Goal: Task Accomplishment & Management: Use online tool/utility

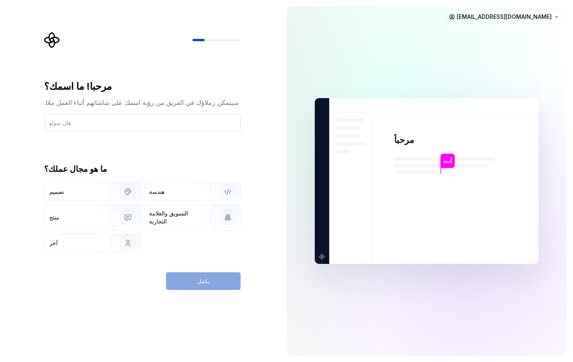
click at [76, 124] on input "text" at bounding box center [142, 123] width 196 height 18
paste input "RahmaCare"
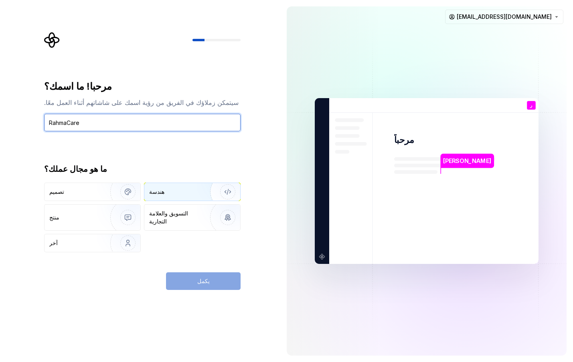
type input "RahmaCare"
click at [200, 192] on img "button" at bounding box center [222, 192] width 51 height 54
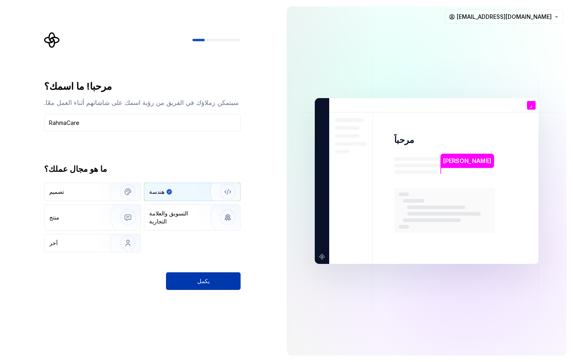
click at [193, 279] on button "يكمل" at bounding box center [203, 282] width 75 height 18
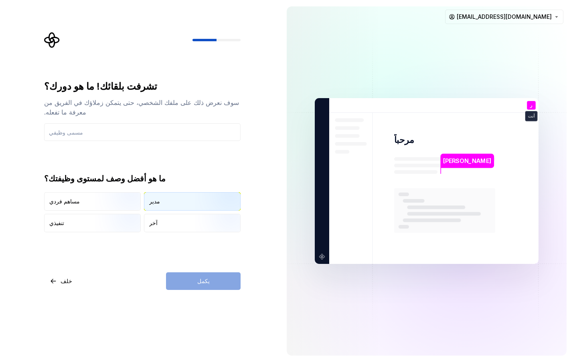
click at [168, 195] on div "مدير" at bounding box center [192, 202] width 96 height 18
click at [188, 283] on div "يكمل" at bounding box center [203, 282] width 75 height 18
click at [91, 123] on input "text" at bounding box center [142, 132] width 196 height 18
click at [196, 278] on div "يكمل" at bounding box center [203, 282] width 75 height 18
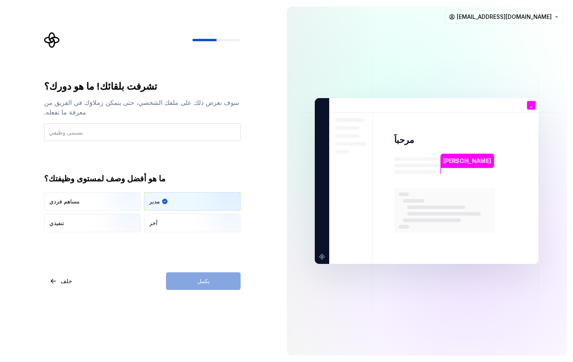
click at [104, 129] on input "text" at bounding box center [142, 132] width 196 height 18
type input "م"
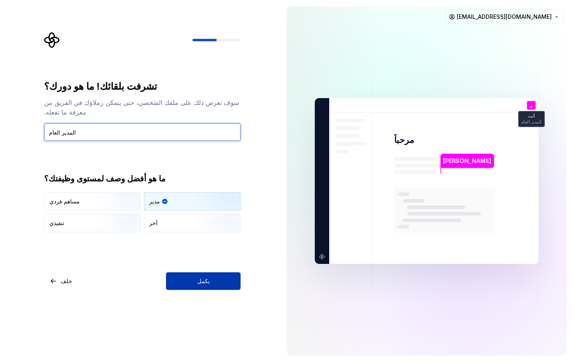
type input "المدير العام"
click at [200, 281] on font "يكمل" at bounding box center [203, 281] width 12 height 7
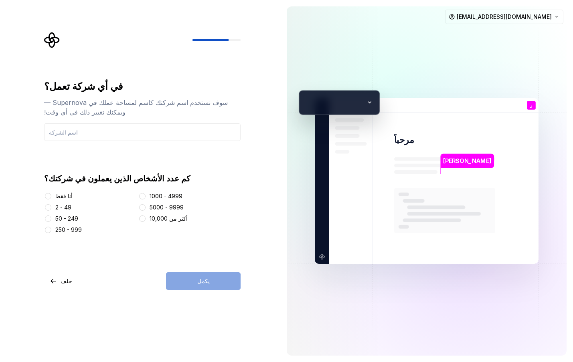
click at [59, 196] on font "أنا فقط" at bounding box center [63, 196] width 17 height 7
click at [51, 196] on button "أنا فقط" at bounding box center [48, 196] width 6 height 6
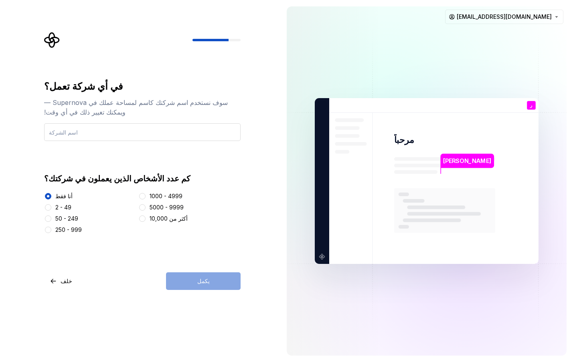
click at [140, 136] on input "text" at bounding box center [142, 132] width 196 height 18
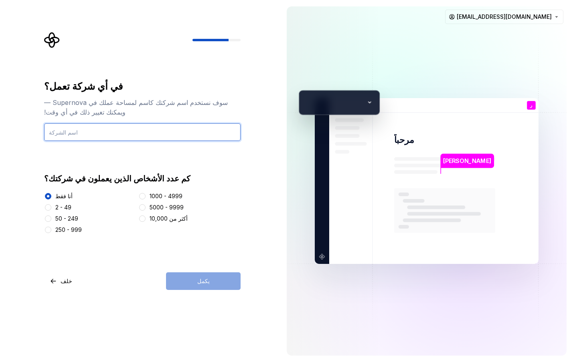
paste input "RahmaCare"
type input "RahmaCare"
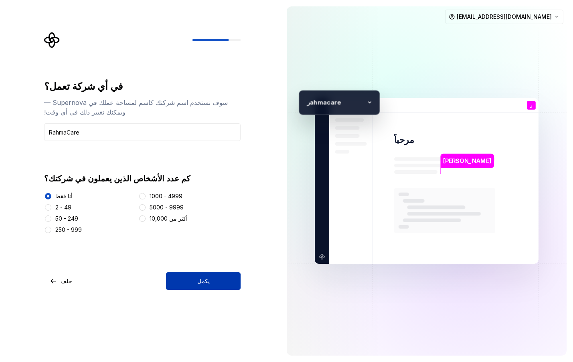
click at [192, 282] on button "يكمل" at bounding box center [203, 282] width 75 height 18
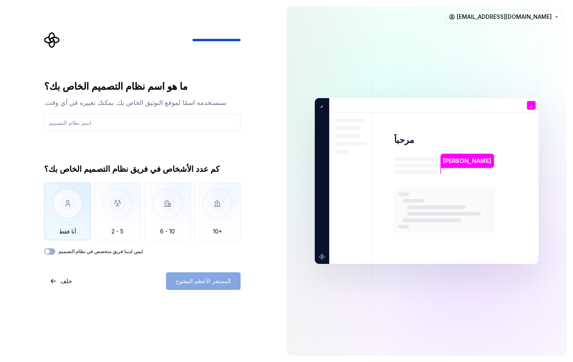
click at [73, 196] on img "button" at bounding box center [67, 210] width 47 height 54
click at [108, 252] on font "ليس لدينا فريق متخصص في نظام التصميم" at bounding box center [101, 251] width 85 height 6
click at [55, 252] on button "ليس لدينا فريق متخصص في نظام التصميم" at bounding box center [49, 251] width 11 height 6
click at [101, 128] on input "text" at bounding box center [142, 123] width 196 height 18
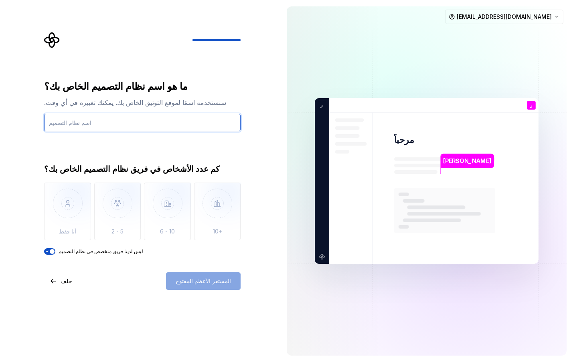
click at [101, 128] on input "text" at bounding box center [142, 123] width 196 height 18
paste input "RahmaCare"
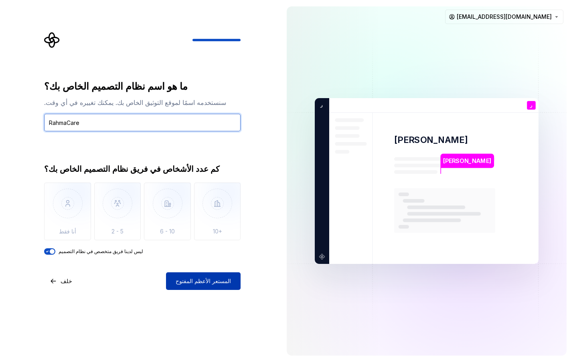
type input "RahmaCare"
click at [202, 279] on font "المستعر الأعظم المفتوح" at bounding box center [203, 281] width 55 height 7
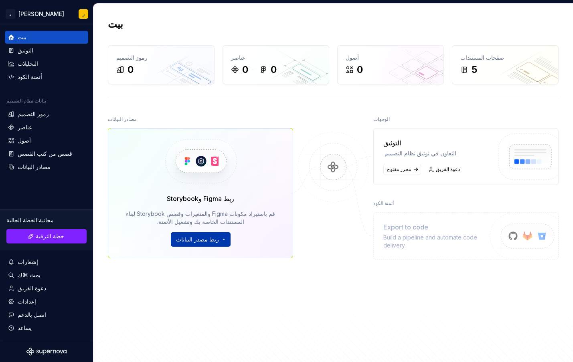
click at [212, 241] on html "النص الأصلي تقييم هذه الترجمة سيتم استخدام ملاحظاتك وآرائك للمساعدة في تحسين "ت…" at bounding box center [286, 181] width 573 height 362
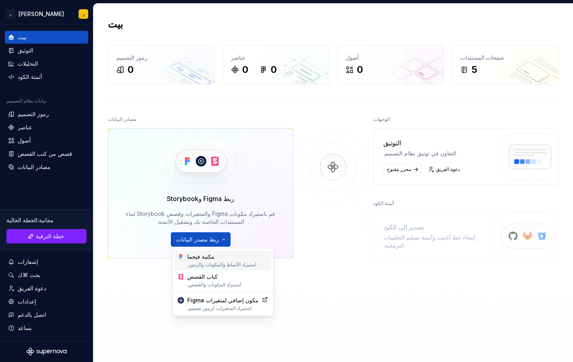
click at [212, 257] on font "مكتبة فيجما" at bounding box center [227, 257] width 81 height 8
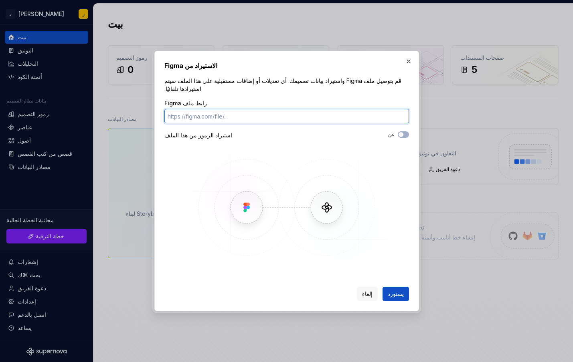
click at [245, 117] on input "رابط ملف Figma" at bounding box center [286, 116] width 244 height 14
click at [263, 134] on div "استيراد الرموز من هذا الملف" at bounding box center [225, 135] width 122 height 8
click at [228, 210] on img at bounding box center [286, 207] width 232 height 120
click at [323, 213] on img at bounding box center [286, 207] width 232 height 120
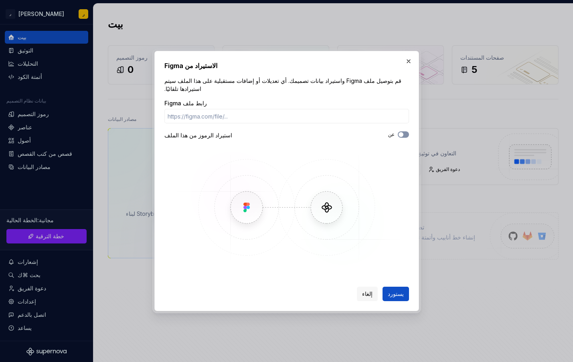
click at [406, 131] on button "عن" at bounding box center [403, 134] width 11 height 6
click at [405, 132] on span "button" at bounding box center [405, 134] width 5 height 5
click at [284, 113] on input "رابط ملف Figma" at bounding box center [286, 116] width 244 height 14
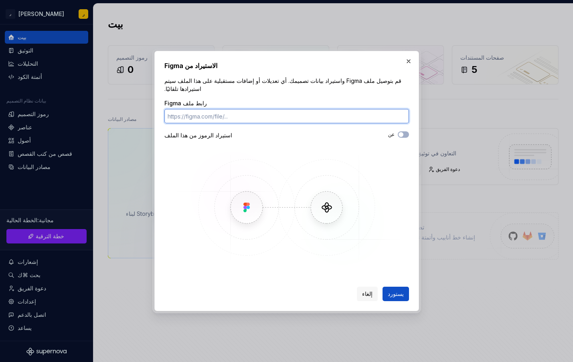
paste input "[URL][DOMAIN_NAME]"
type input "[URL][DOMAIN_NAME]"
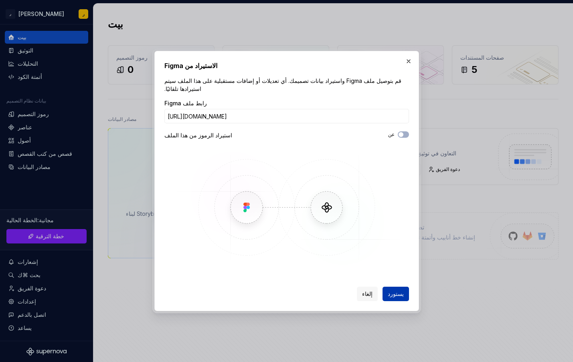
click at [396, 292] on font "يستورد" at bounding box center [396, 294] width 16 height 7
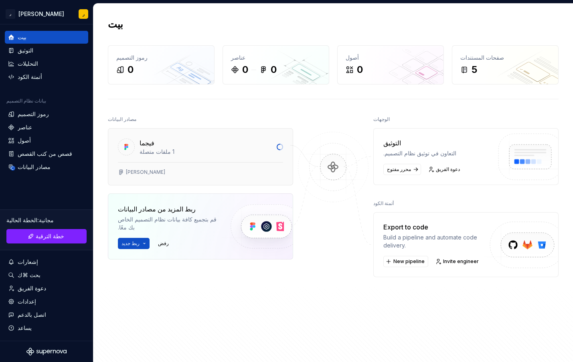
click at [238, 149] on div "1 ملفات متصلة" at bounding box center [205, 152] width 132 height 8
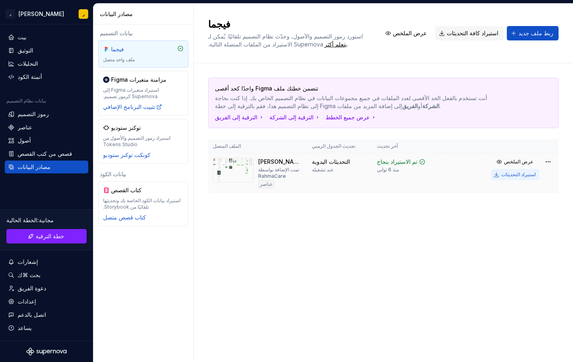
click at [512, 176] on font "استيراد التحديثات" at bounding box center [518, 175] width 34 height 6
click at [509, 174] on font "استيراد التحديثات" at bounding box center [518, 175] width 34 height 6
click at [551, 163] on html "النص الأصلي تقييم هذه الترجمة سيتم استخدام ملاحظاتك وآرائك للمساعدة في تحسين "ت…" at bounding box center [286, 181] width 573 height 362
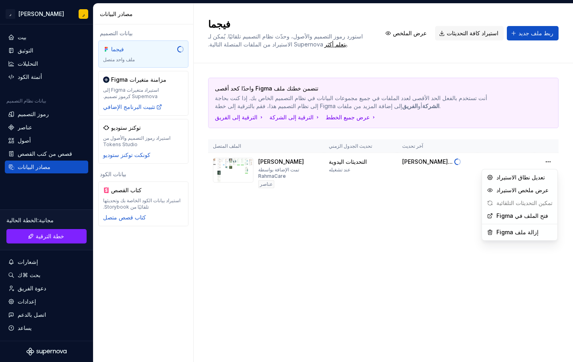
click at [316, 170] on html "النص الأصلي تقييم هذه الترجمة سيتم استخدام ملاحظاتك وآرائك للمساعدة في تحسين "ت…" at bounding box center [286, 181] width 573 height 362
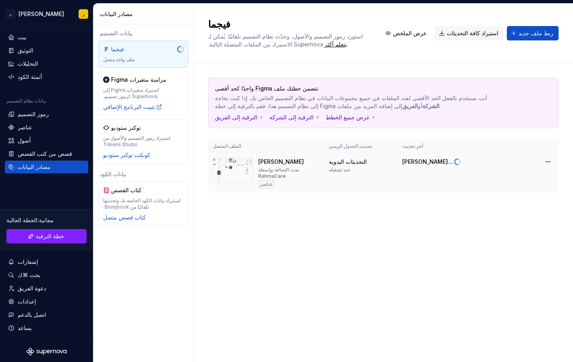
click at [271, 169] on font "تمت الإضافة بواسطة RahmaCare" at bounding box center [278, 173] width 41 height 12
click at [237, 168] on img at bounding box center [233, 170] width 40 height 25
click at [266, 162] on font "[PERSON_NAME]" at bounding box center [281, 161] width 46 height 7
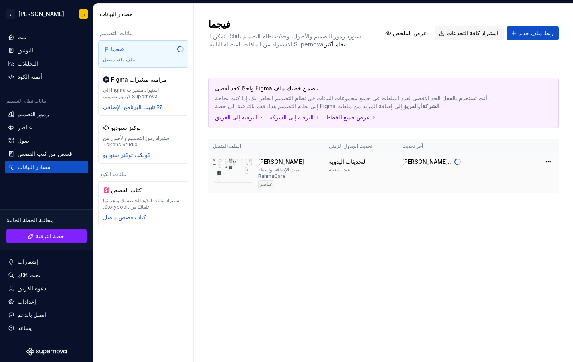
click at [245, 160] on img at bounding box center [233, 170] width 40 height 25
click at [242, 161] on img at bounding box center [233, 170] width 40 height 25
click at [242, 162] on img at bounding box center [233, 170] width 40 height 25
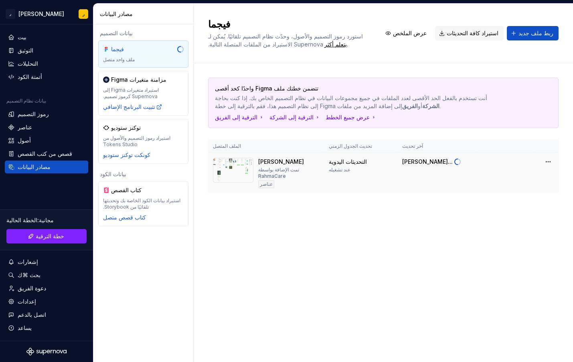
click at [242, 162] on img at bounding box center [233, 170] width 40 height 25
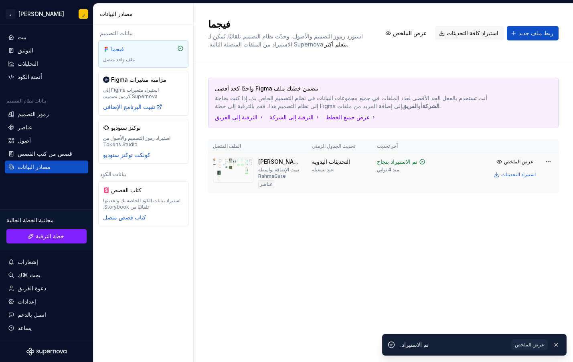
click at [243, 162] on img at bounding box center [233, 170] width 40 height 25
click at [260, 185] on font "عناصر" at bounding box center [266, 184] width 13 height 6
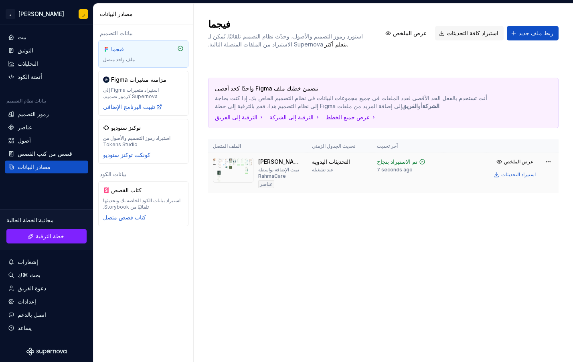
click at [262, 163] on font "[PERSON_NAME]" at bounding box center [281, 161] width 46 height 7
click at [244, 166] on img at bounding box center [233, 170] width 40 height 25
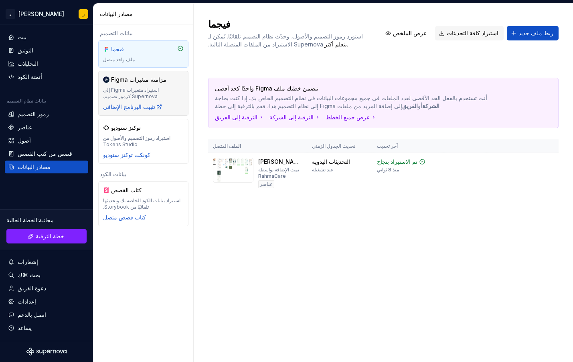
click at [166, 79] on div "مزامنة متغيرات Figma" at bounding box center [143, 80] width 81 height 8
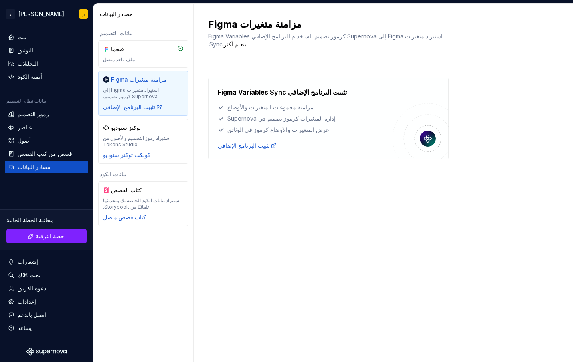
click at [166, 79] on div "مزامنة متغيرات Figma" at bounding box center [143, 80] width 81 height 8
click at [291, 122] on font "إدارة المتغيرات كرموز تصميم في Supernova" at bounding box center [281, 119] width 108 height 8
click at [258, 145] on font "تثبيت البرنامج الإضافي" at bounding box center [244, 145] width 52 height 7
click at [38, 40] on div "بيت" at bounding box center [46, 37] width 77 height 8
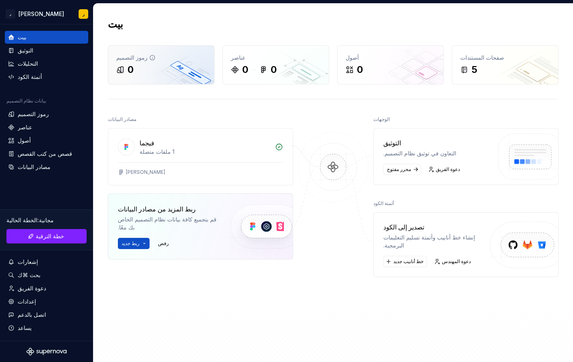
drag, startPoint x: 136, startPoint y: 34, endPoint x: 138, endPoint y: 47, distance: 12.9
click at [137, 40] on div "بيت رموز التصميم 0 عناصر 0 0 أصول 0 صفحات المستندات 5 مصادر البيانات فيجما 1 مل…" at bounding box center [332, 191] width 479 height 374
click at [146, 75] on div "0" at bounding box center [161, 69] width 90 height 13
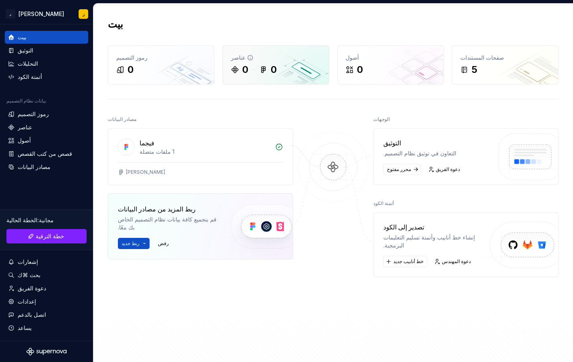
click at [260, 71] on icon at bounding box center [263, 70] width 8 height 8
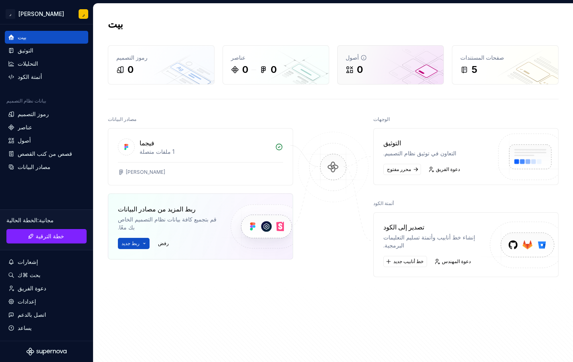
click at [412, 81] on div "أصول 0" at bounding box center [390, 65] width 106 height 38
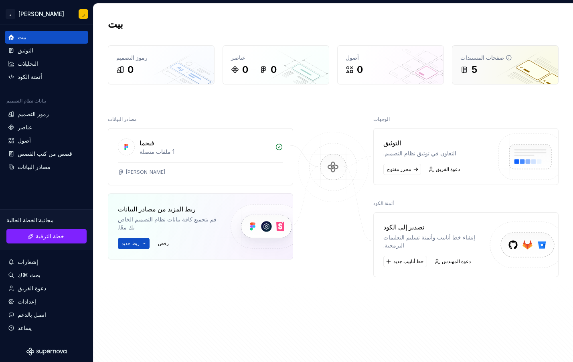
click at [472, 69] on font "5" at bounding box center [474, 70] width 6 height 12
click at [433, 238] on font "إنشاء خط أنابيب وأتمتة تسليم التعليمات البرمجية." at bounding box center [429, 241] width 92 height 15
click at [411, 258] on font "خط أنابيب جديد" at bounding box center [408, 261] width 30 height 6
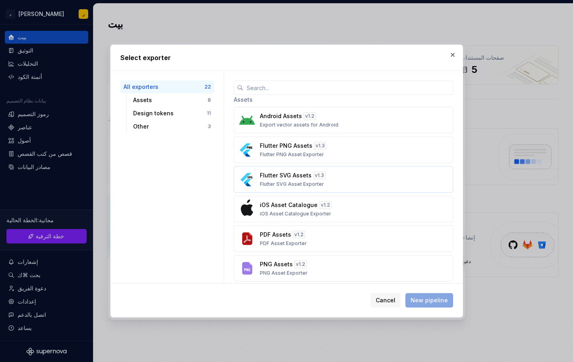
scroll to position [4, 0]
click at [332, 145] on div "Flutter PNG Assets v 1.3 Flutter PNG Asset Exporter" at bounding box center [341, 149] width 162 height 16
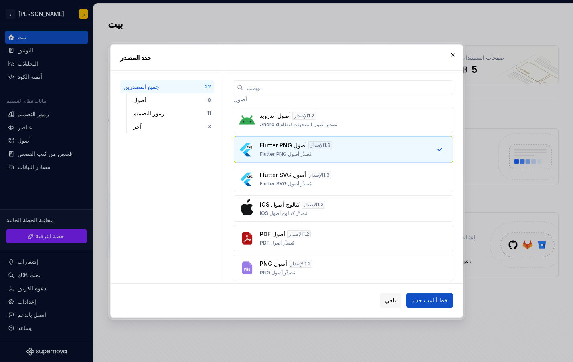
click at [332, 146] on div "أصول Flutter PNG الإصدار 1.3 مُصدِّر أصول Flutter PNG" at bounding box center [341, 149] width 162 height 16
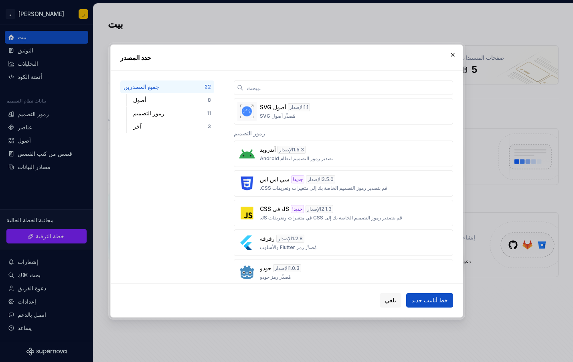
scroll to position [261, 0]
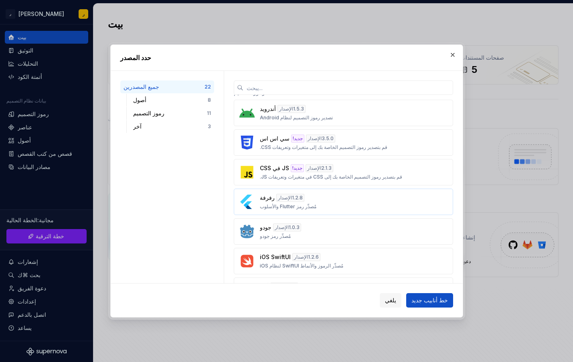
click at [319, 204] on div "رفرفة الإصدار 1.2.8 مُصدِّر رمز Flutter والأسلوب" at bounding box center [341, 202] width 162 height 16
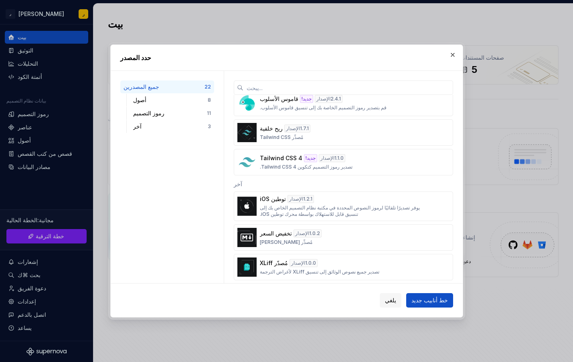
scroll to position [515, 0]
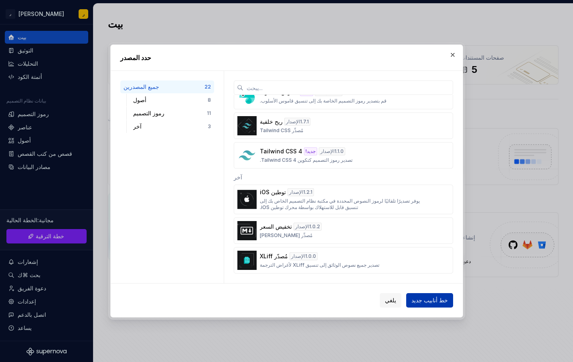
click at [425, 306] on button "خط أنابيب جديد" at bounding box center [429, 300] width 47 height 14
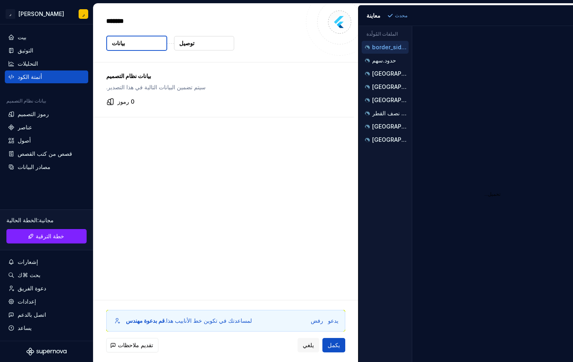
click at [186, 97] on div "بيانات نظام التصميم سيتم تضمين البيانات التالية في هذا التصدير. 0 رموز" at bounding box center [223, 90] width 260 height 55
click at [148, 44] on button "بيانات" at bounding box center [136, 43] width 61 height 15
click at [201, 43] on button "توصيل" at bounding box center [204, 43] width 60 height 14
click at [165, 44] on button "بيانات" at bounding box center [136, 43] width 61 height 15
click at [192, 48] on button "توصيل" at bounding box center [204, 43] width 60 height 14
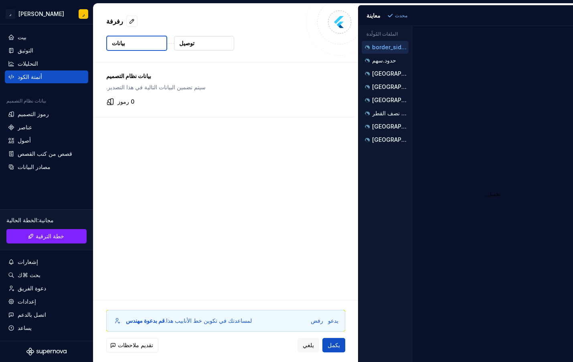
click at [178, 46] on button "توصيل" at bounding box center [204, 43] width 60 height 14
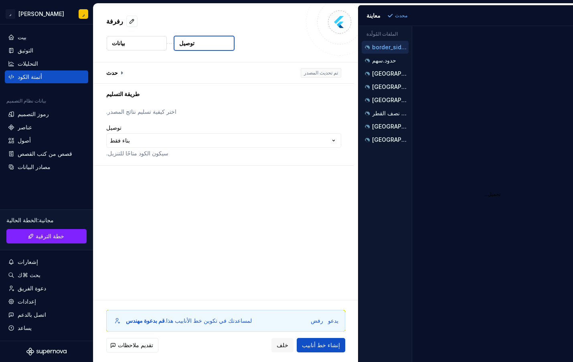
click at [146, 49] on button "بيانات" at bounding box center [137, 43] width 60 height 14
click at [195, 46] on button "توصيل" at bounding box center [204, 43] width 61 height 15
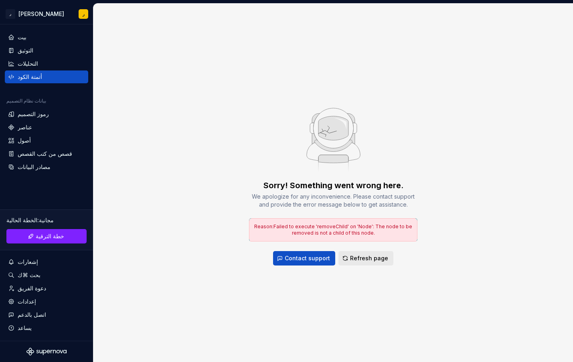
click at [352, 262] on span "Refresh page" at bounding box center [369, 258] width 38 height 8
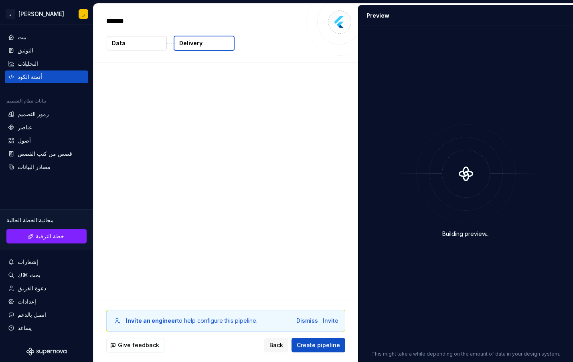
type textarea "*"
